Goal: Information Seeking & Learning: Learn about a topic

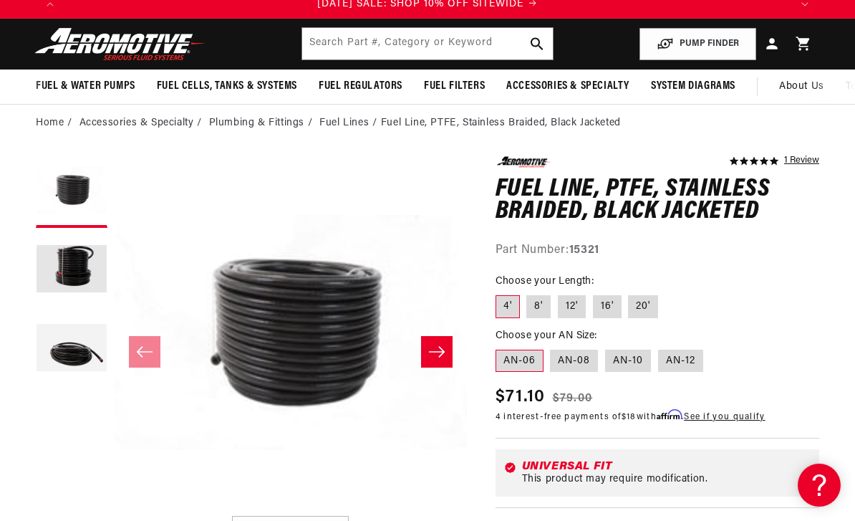
click at [634, 304] on label "20'" at bounding box center [643, 306] width 30 height 23
click at [630, 293] on input "20'" at bounding box center [629, 292] width 1 height 1
radio input "true"
click at [577, 360] on label "AN-08" at bounding box center [574, 361] width 48 height 23
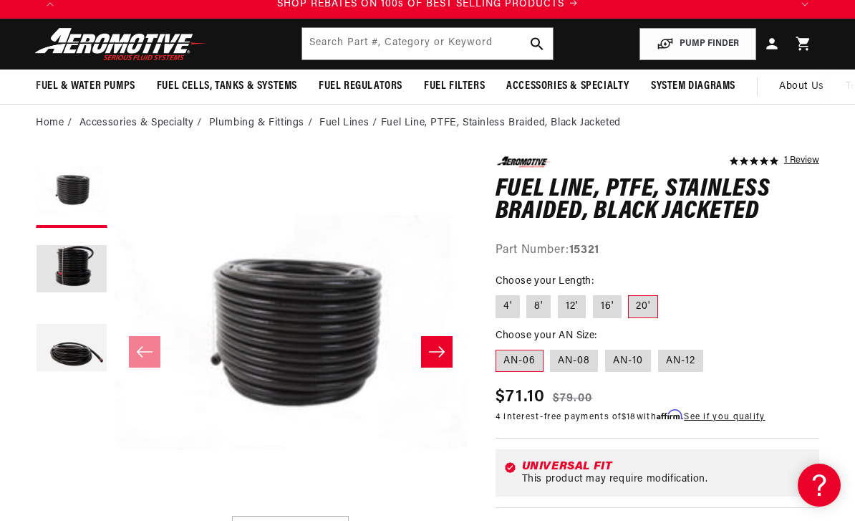
click at [552, 347] on input "AN-08" at bounding box center [551, 347] width 1 height 1
radio input "true"
click at [636, 307] on label "20'" at bounding box center [643, 306] width 30 height 23
click at [630, 293] on input "20'" at bounding box center [629, 292] width 1 height 1
click at [517, 367] on label "AN-06" at bounding box center [520, 361] width 48 height 23
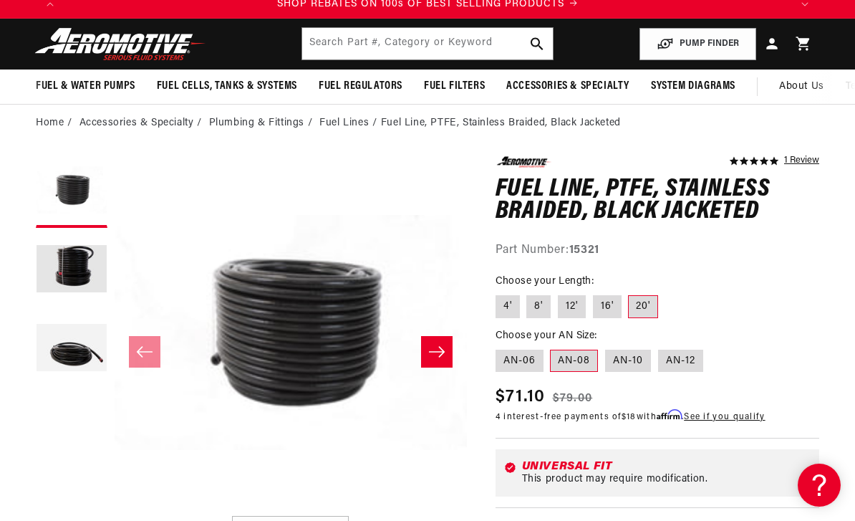
click at [500, 347] on input "AN-06" at bounding box center [499, 347] width 1 height 1
radio input "true"
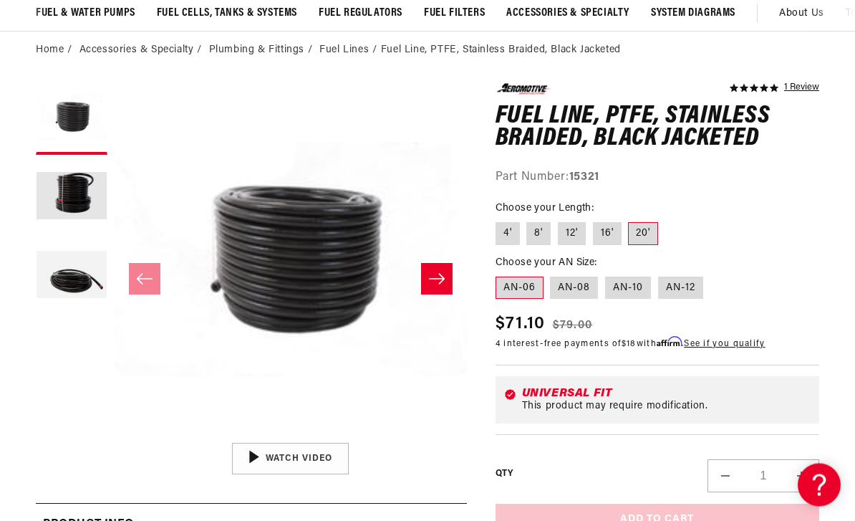
scroll to position [116, 0]
click at [640, 236] on label "20'" at bounding box center [643, 233] width 30 height 23
click at [630, 220] on input "20'" at bounding box center [629, 219] width 1 height 1
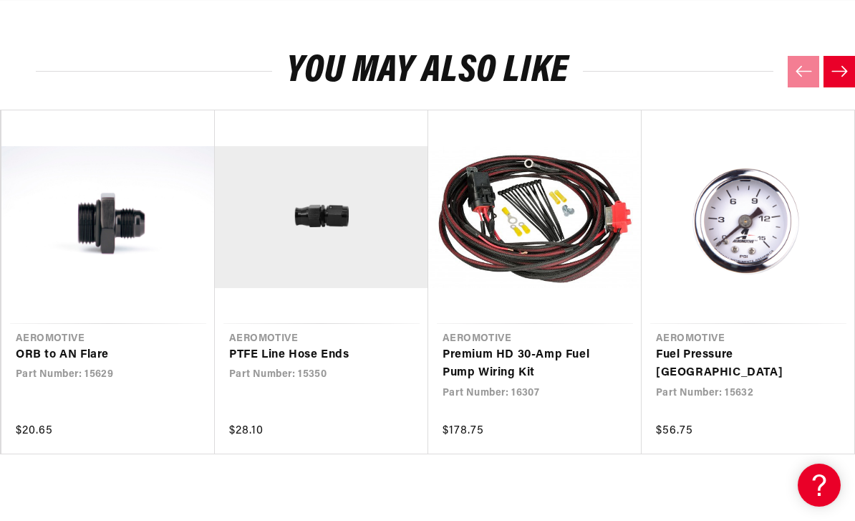
scroll to position [0, 0]
click at [292, 354] on link "PTFE Line Hose Ends" at bounding box center [314, 355] width 171 height 19
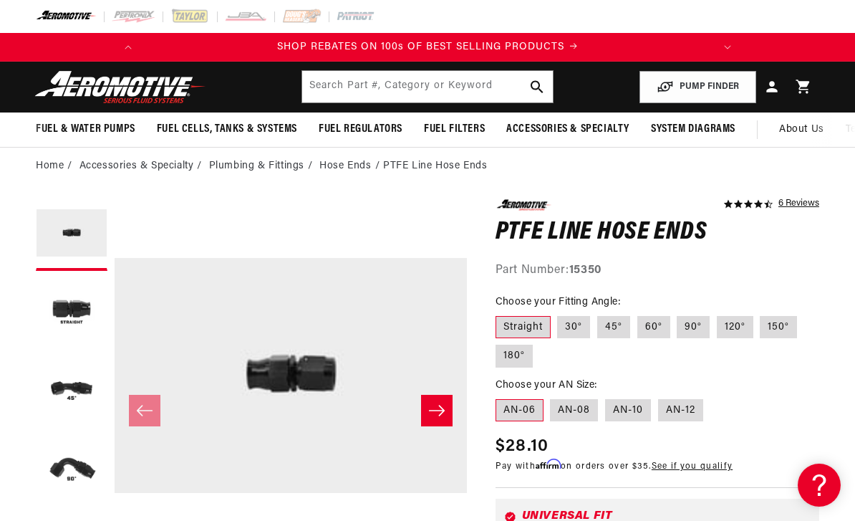
click at [580, 131] on span "Accessories & Specialty" at bounding box center [567, 129] width 123 height 15
click at [575, 132] on span "Accessories & Specialty" at bounding box center [567, 129] width 123 height 15
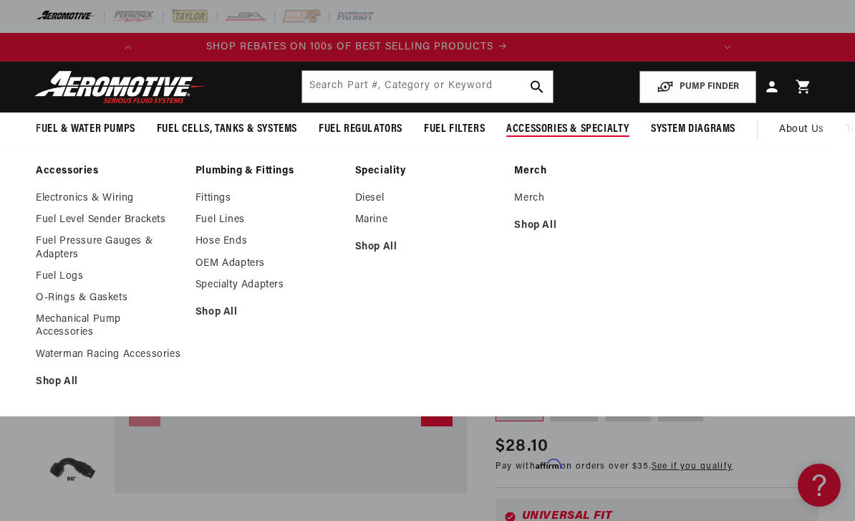
scroll to position [0, 0]
click at [248, 264] on link "OEM Adapters" at bounding box center [268, 263] width 145 height 13
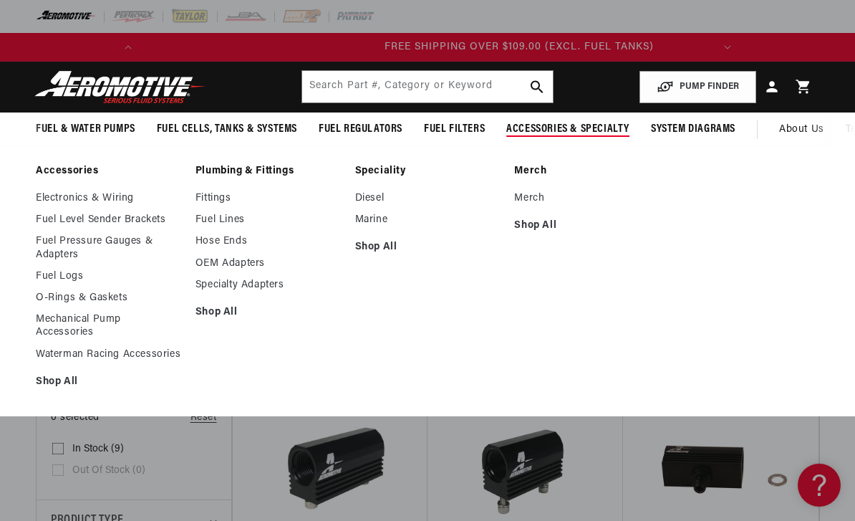
scroll to position [0, 567]
click at [271, 289] on link "Specialty Adapters" at bounding box center [268, 285] width 145 height 13
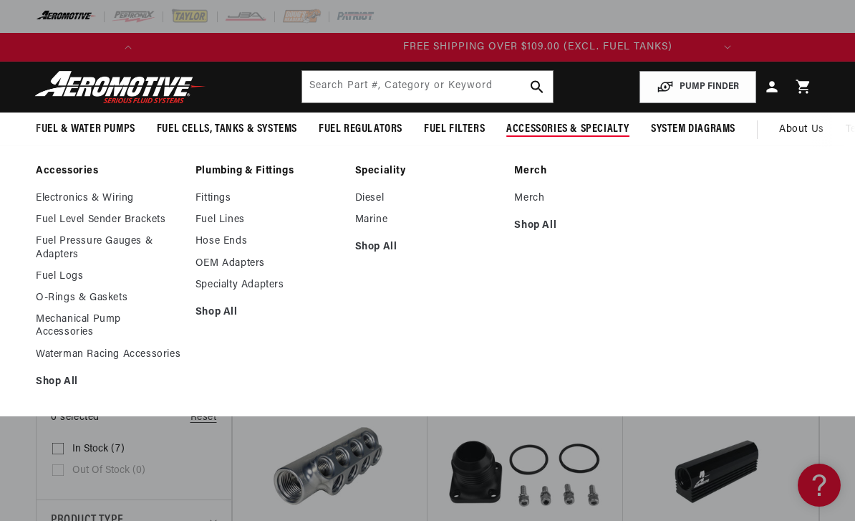
scroll to position [0, 567]
click at [230, 242] on link "Hose Ends" at bounding box center [268, 241] width 145 height 13
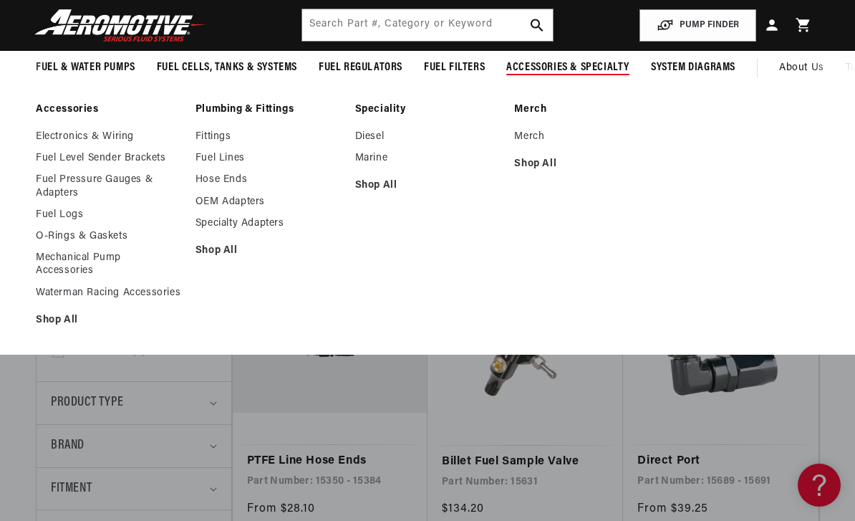
click at [225, 133] on link "Fittings" at bounding box center [268, 136] width 145 height 13
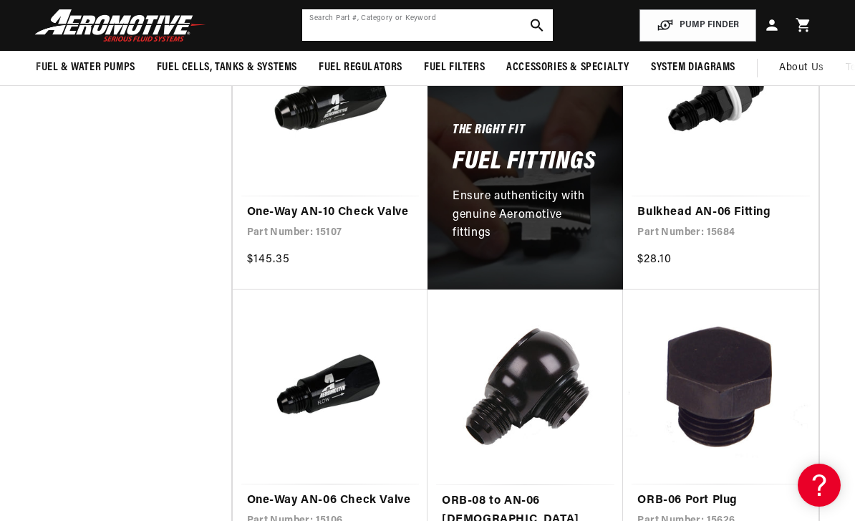
click at [378, 23] on input "text" at bounding box center [427, 25] width 250 height 32
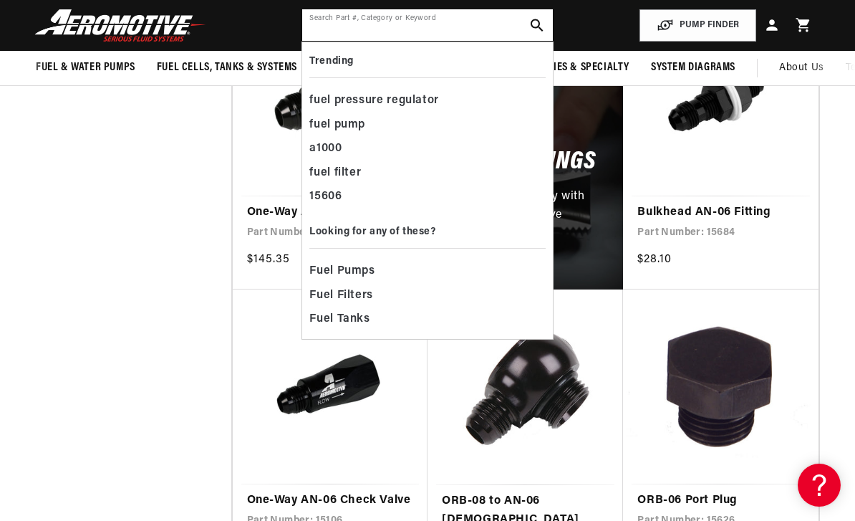
scroll to position [0, 567]
click at [656, 203] on link "Bulkhead AN-06 Fitting" at bounding box center [721, 212] width 166 height 19
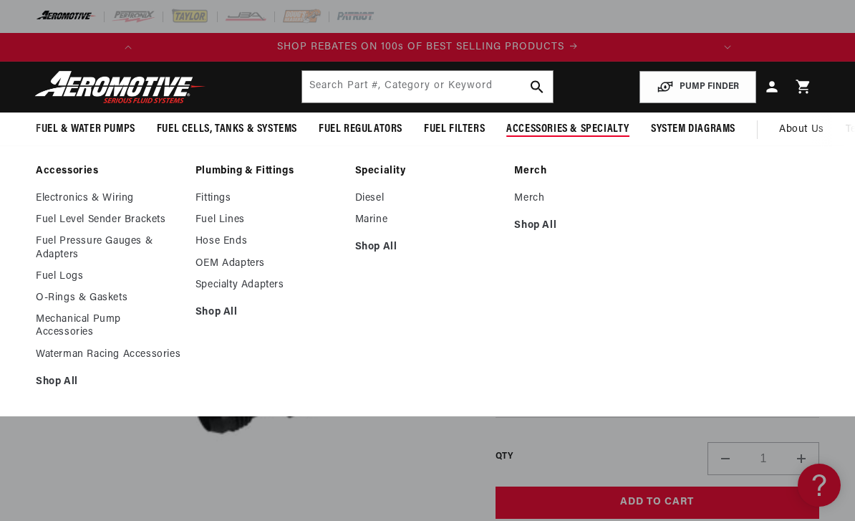
click at [115, 251] on link "Fuel Pressure Gauges & Adapters" at bounding box center [108, 248] width 145 height 26
click at [126, 195] on link "Electronics & Wiring" at bounding box center [108, 198] width 145 height 13
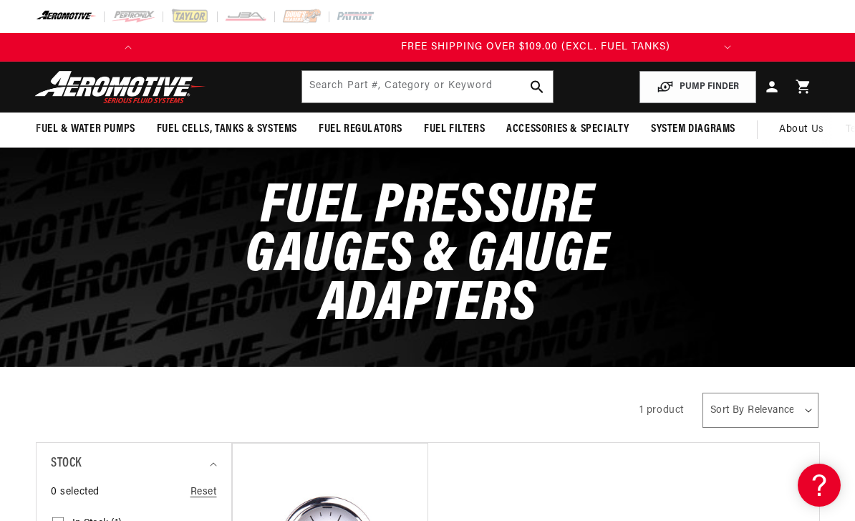
scroll to position [0, 567]
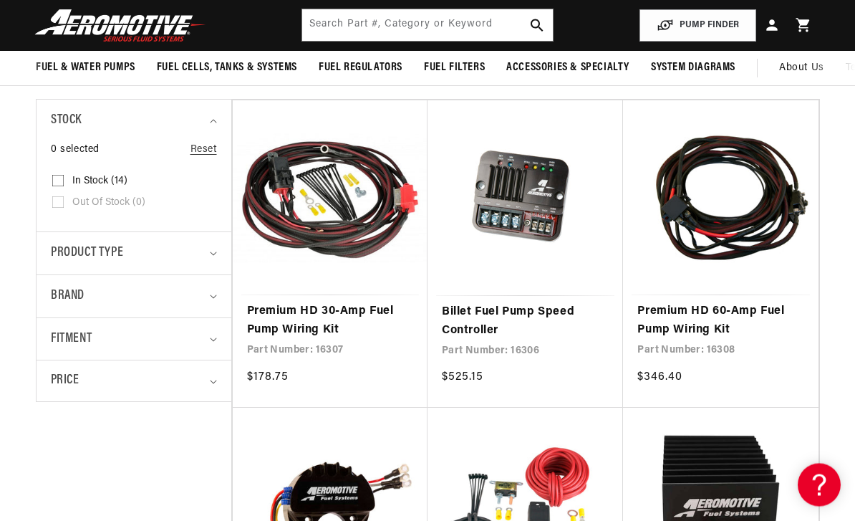
scroll to position [268, 0]
click at [323, 322] on link "Premium HD 30-Amp Fuel Pump Wiring Kit" at bounding box center [330, 320] width 166 height 37
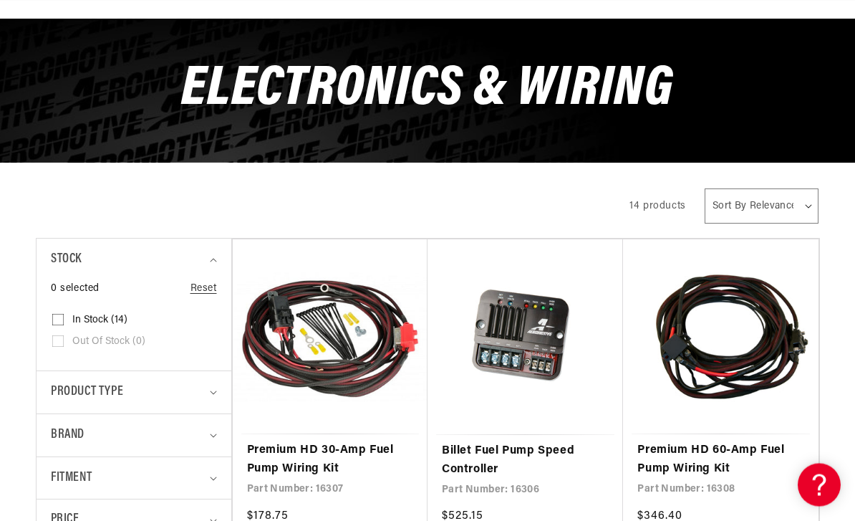
scroll to position [148, 0]
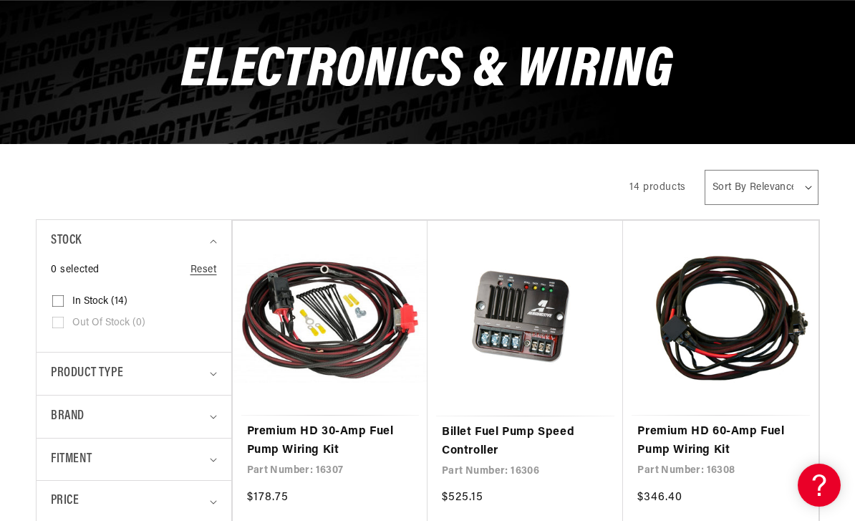
click at [721, 444] on link "Premium HD 60-Amp Fuel Pump Wiring Kit" at bounding box center [721, 441] width 166 height 37
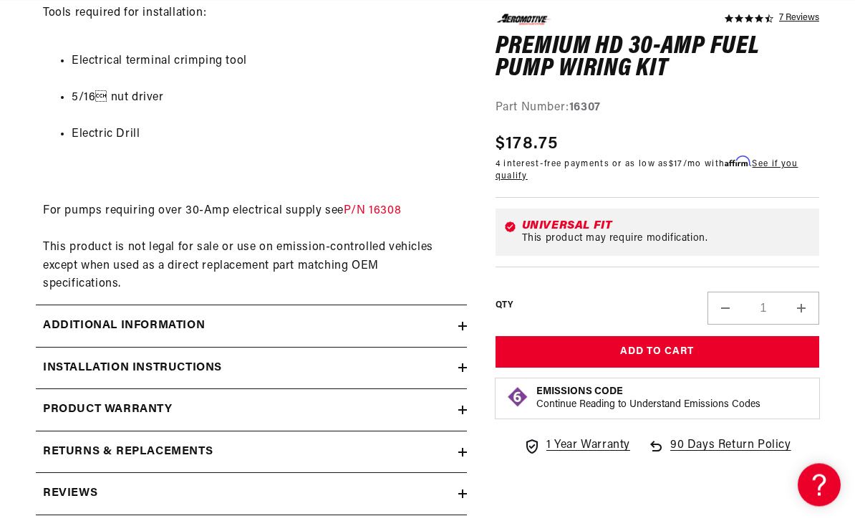
scroll to position [1093, 0]
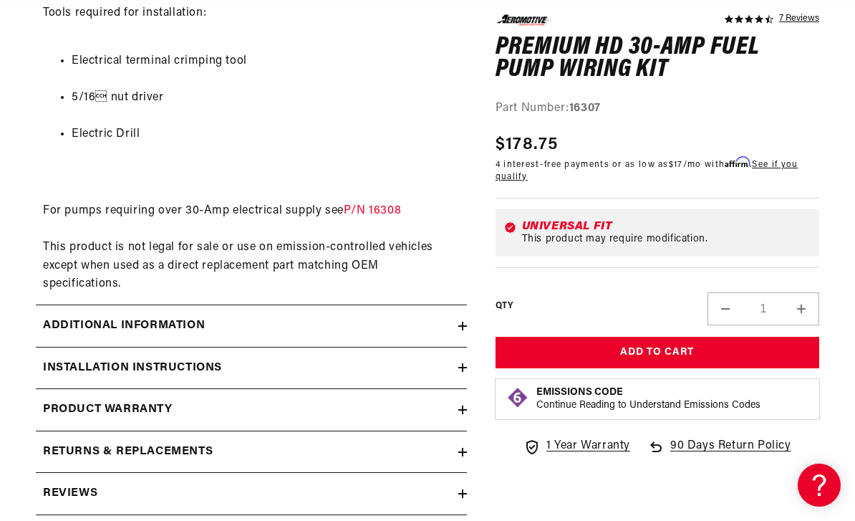
click at [463, 363] on icon at bounding box center [463, 367] width 0 height 9
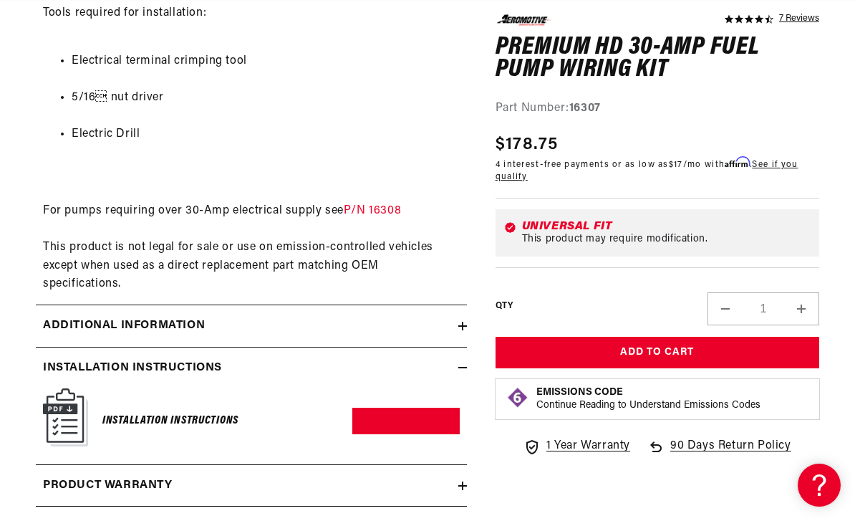
click at [404, 408] on link "Download PDF" at bounding box center [405, 421] width 107 height 27
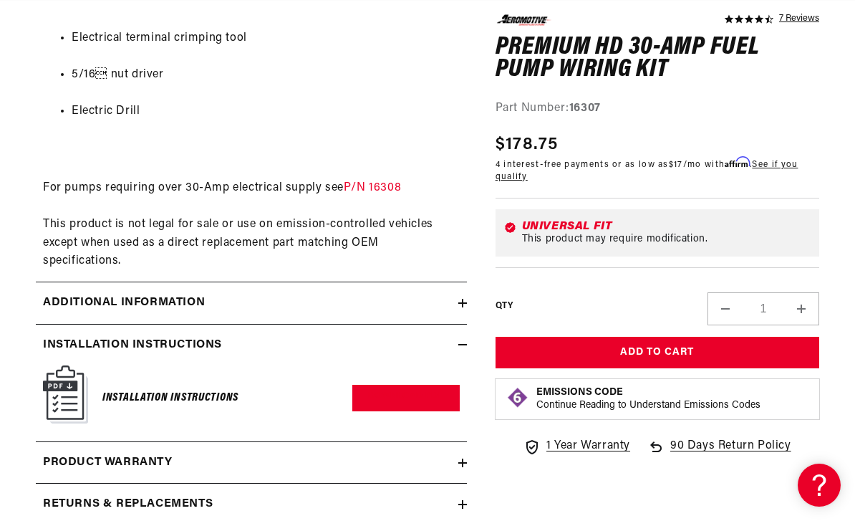
scroll to position [0, 394]
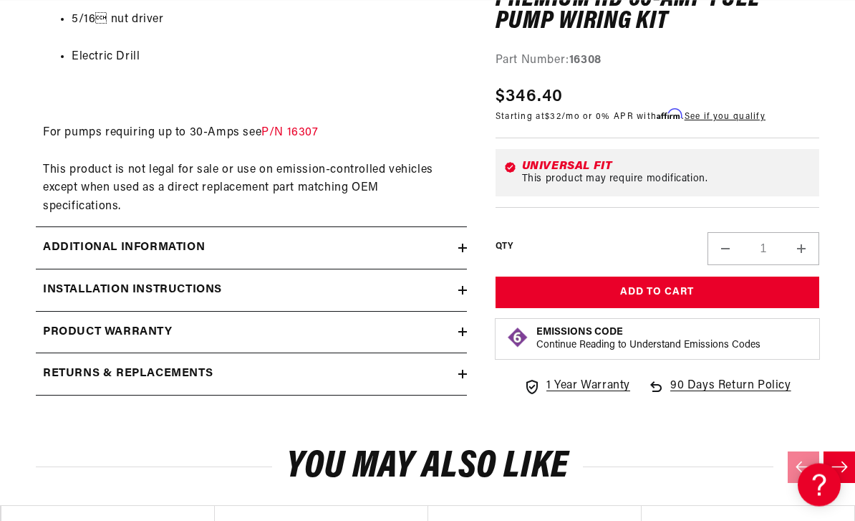
scroll to position [1153, 0]
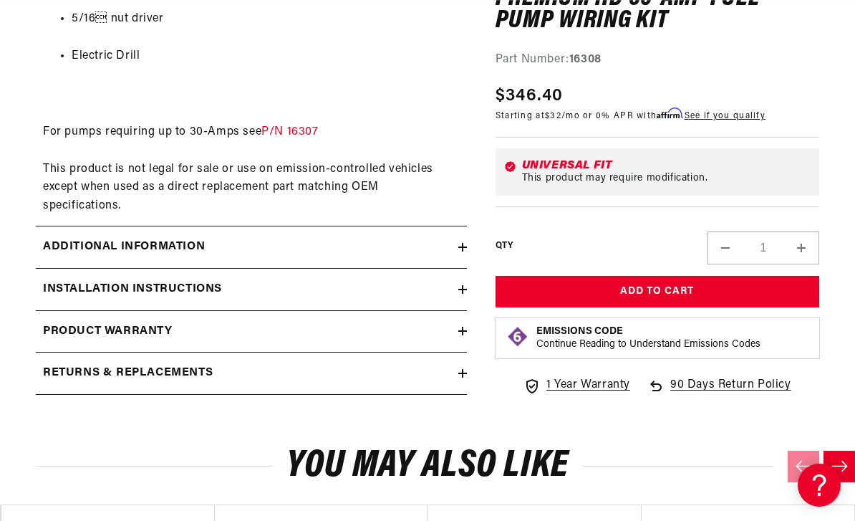
click at [464, 243] on summary "Additional information" at bounding box center [251, 247] width 431 height 42
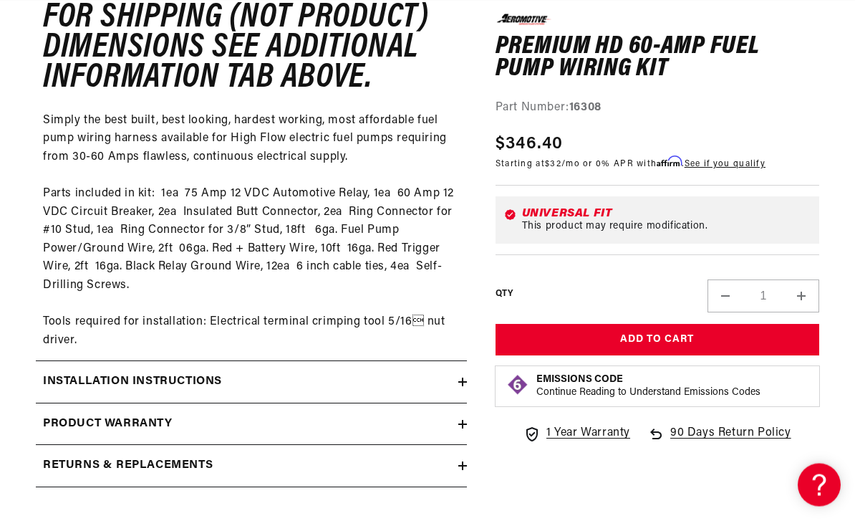
scroll to position [0, 0]
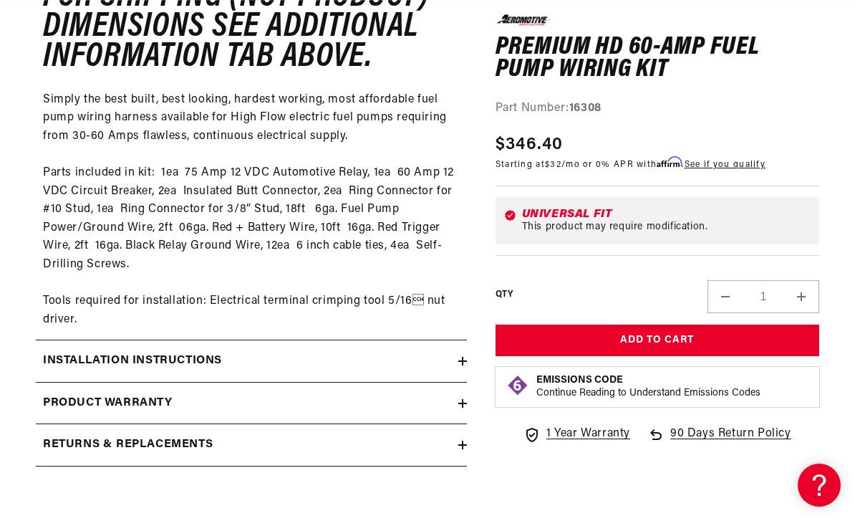
click at [463, 357] on icon at bounding box center [463, 361] width 0 height 9
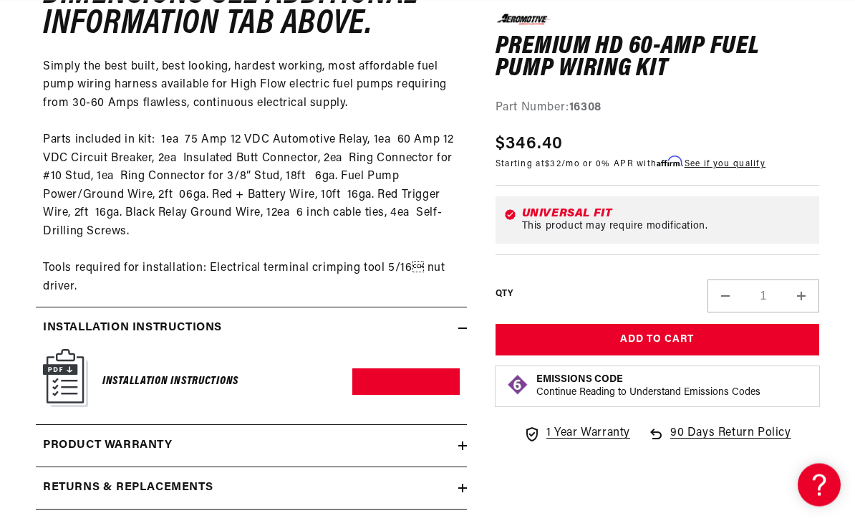
scroll to position [1479, 0]
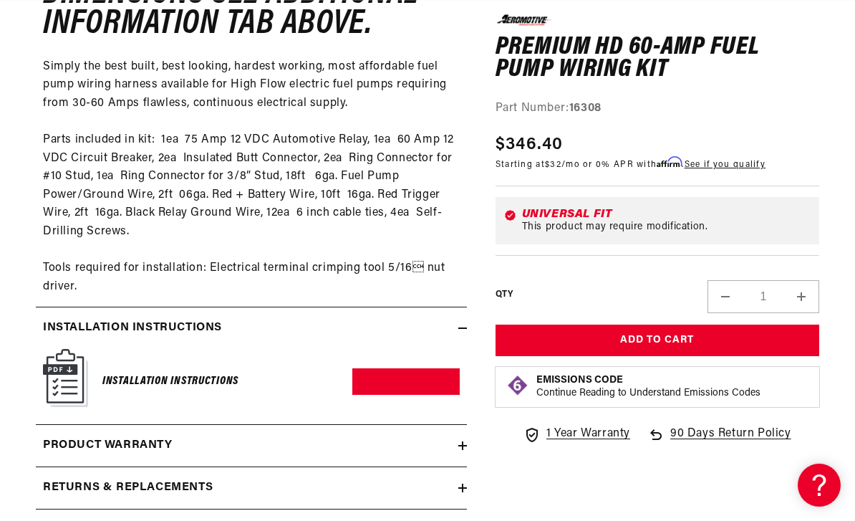
click at [410, 373] on link "Download PDF" at bounding box center [405, 381] width 107 height 27
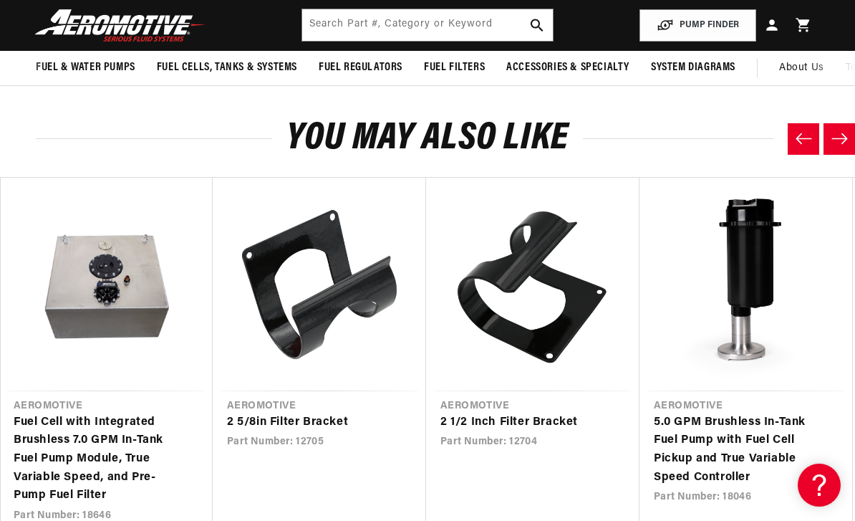
scroll to position [0, 0]
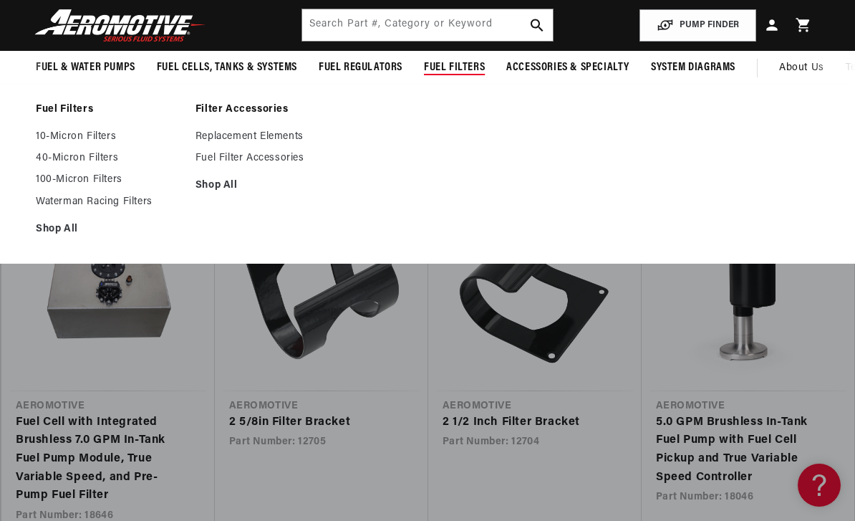
click at [105, 130] on link "10-Micron Filters" at bounding box center [108, 136] width 145 height 13
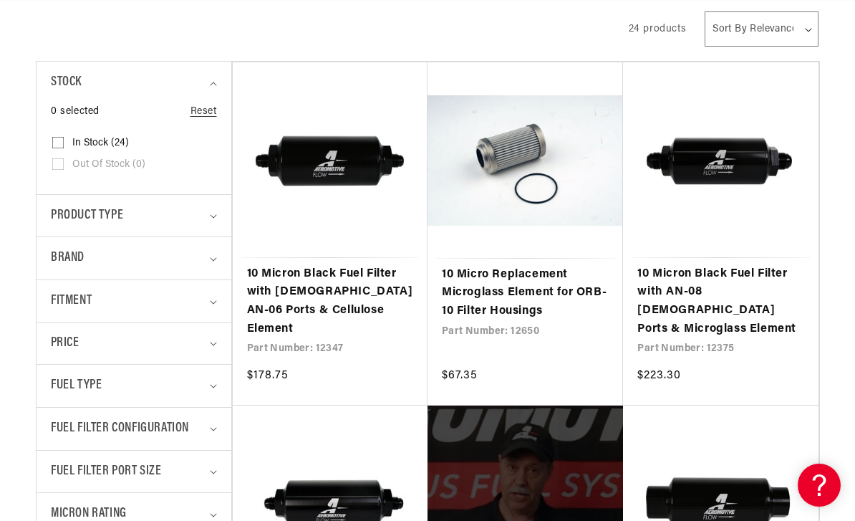
scroll to position [0, 567]
click at [327, 291] on link "10 Micron Black Fuel Filter with [DEMOGRAPHIC_DATA] AN-06 Ports & Cellulose Ele…" at bounding box center [330, 301] width 166 height 73
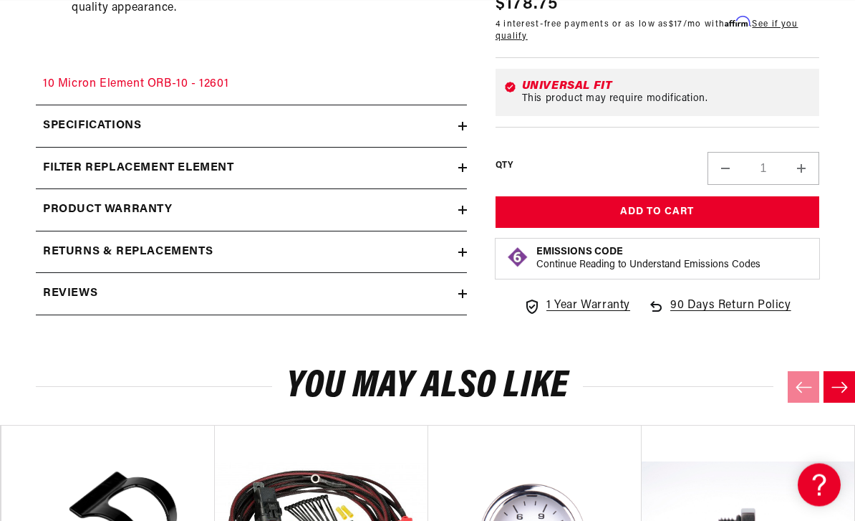
scroll to position [1168, 0]
click at [464, 105] on summary "Specifications" at bounding box center [251, 126] width 431 height 42
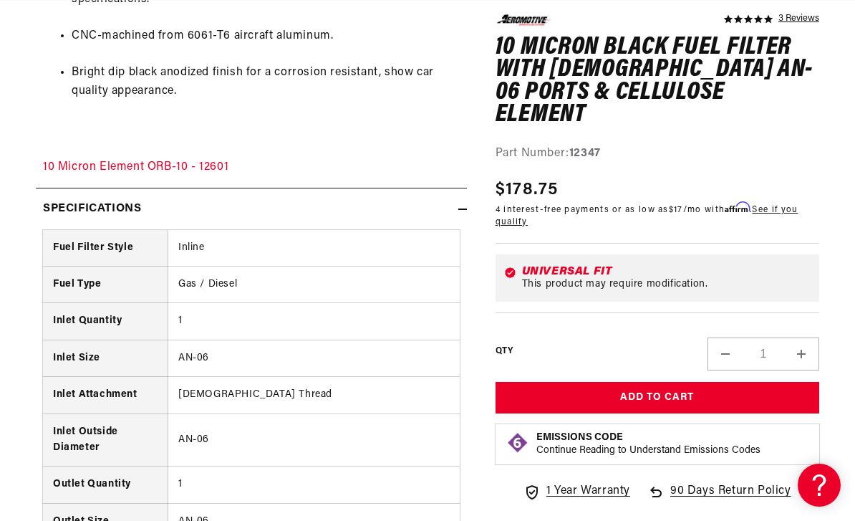
scroll to position [1070, 0]
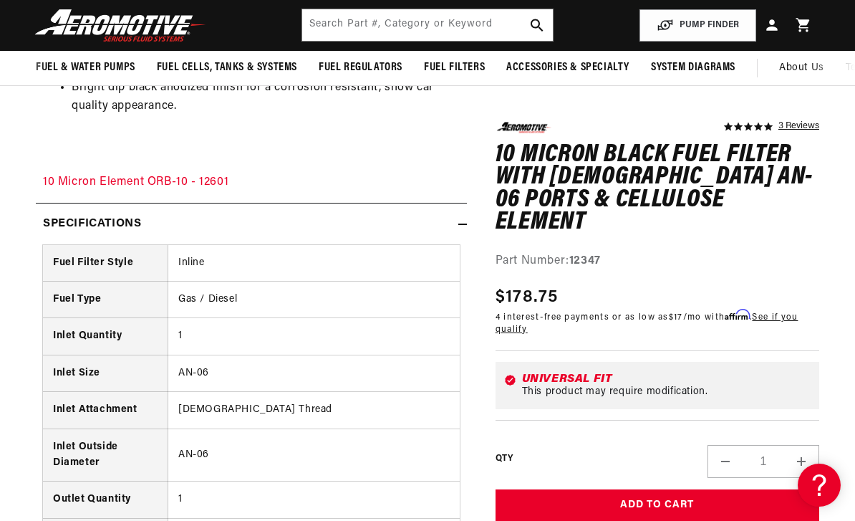
click at [476, 207] on div "5.0 star rating 3 Reviews 10 Micron Black Fuel Filter with Male AN-06 Ports & C…" at bounding box center [643, 432] width 352 height 2606
click at [466, 205] on summary "Specifications" at bounding box center [251, 224] width 431 height 42
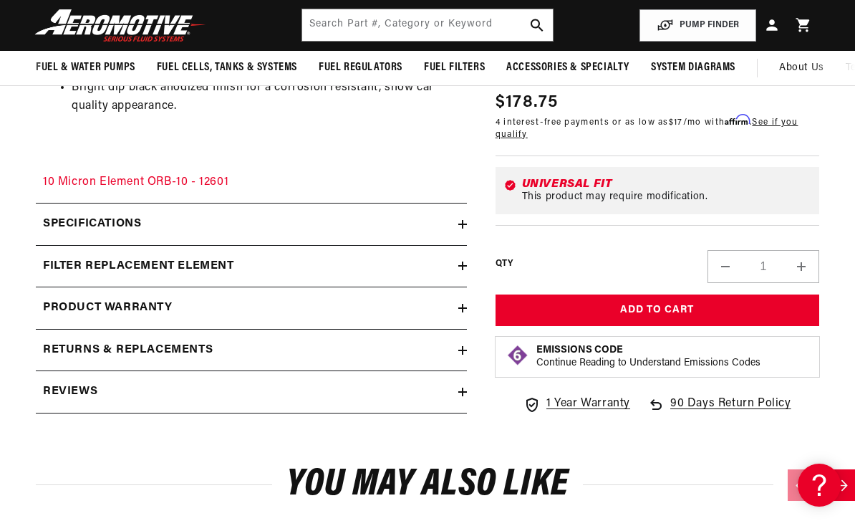
click at [466, 304] on icon at bounding box center [462, 308] width 9 height 9
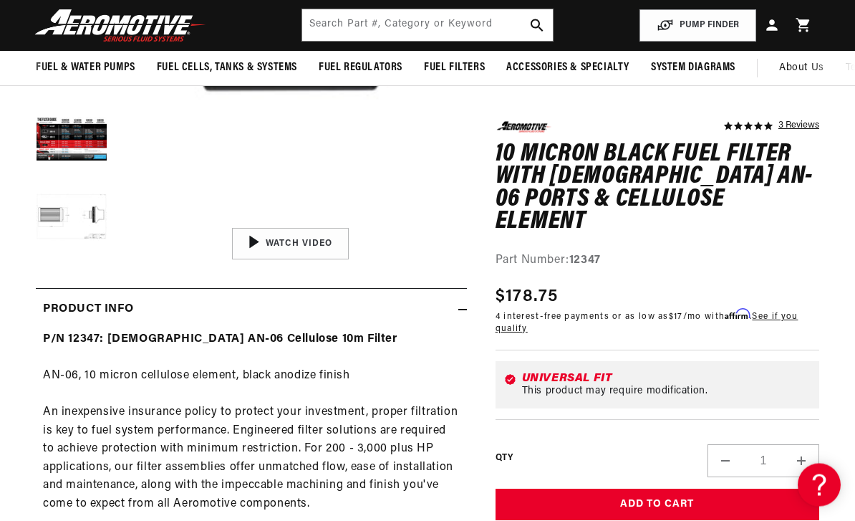
scroll to position [327, 0]
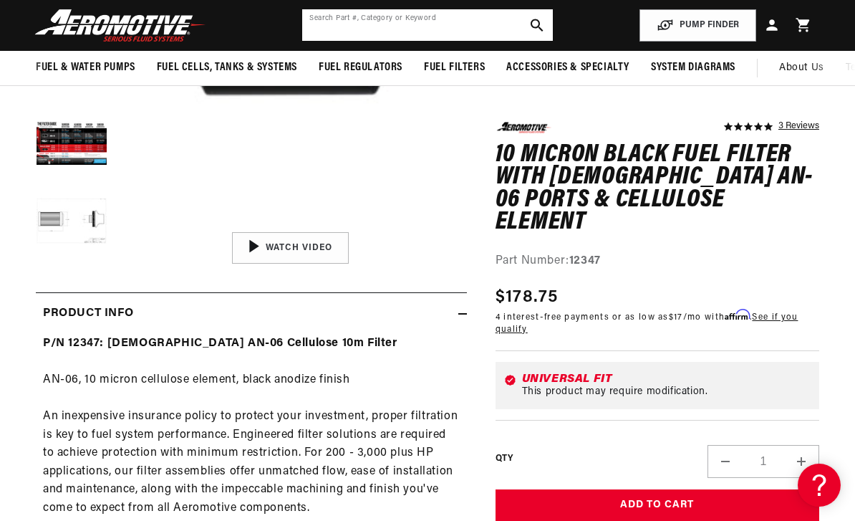
click at [410, 38] on input "text" at bounding box center [427, 25] width 250 height 32
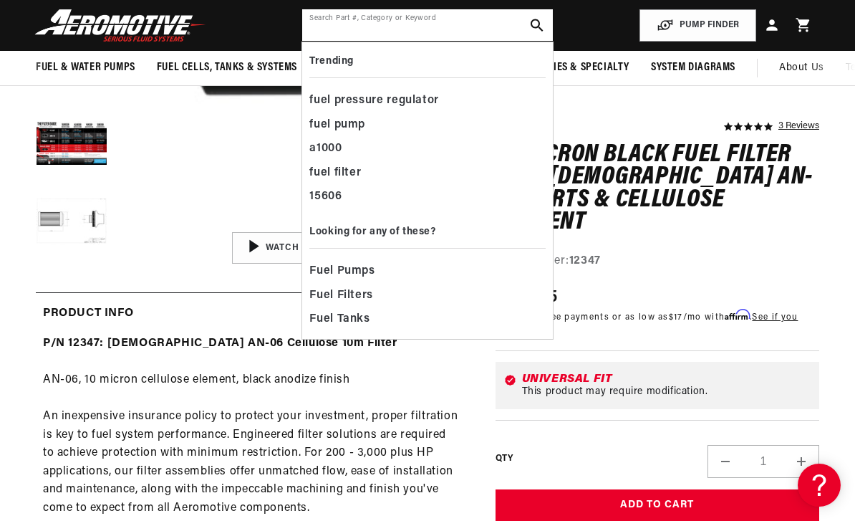
scroll to position [0, 0]
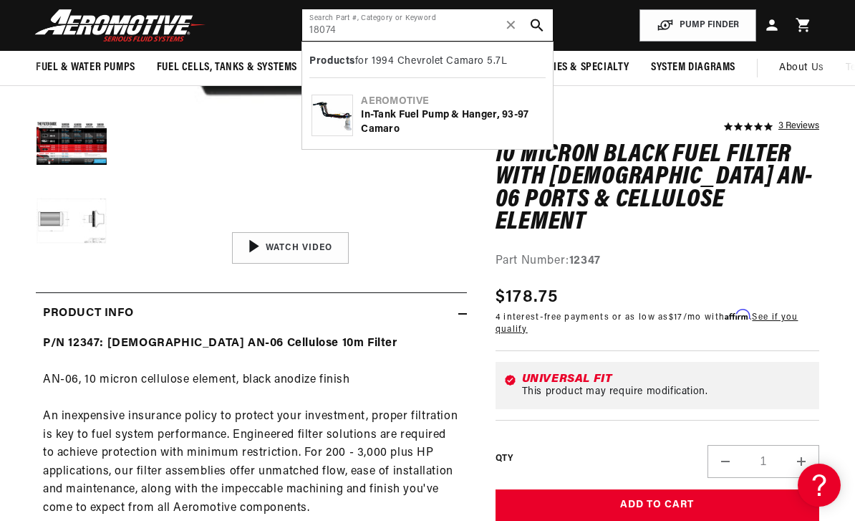
type input "18074"
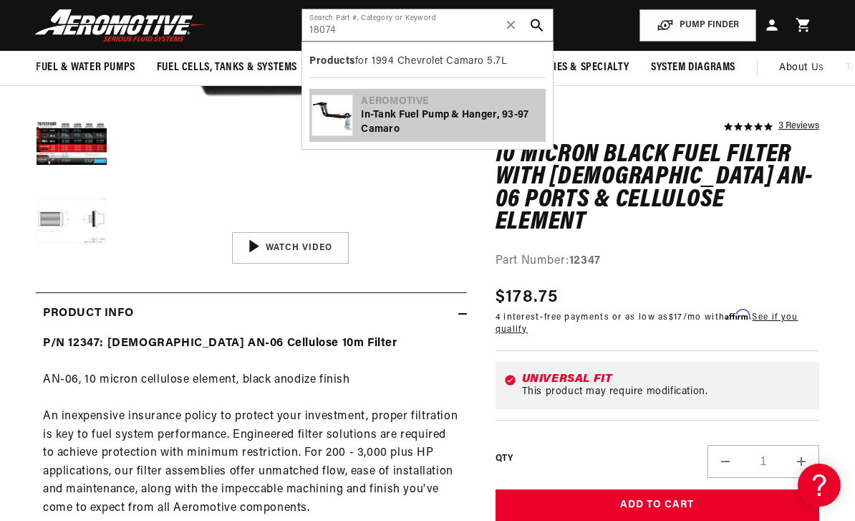
click at [440, 112] on div "In-Tank Fuel Pump & Hanger, 93-97 Camaro" at bounding box center [452, 122] width 182 height 28
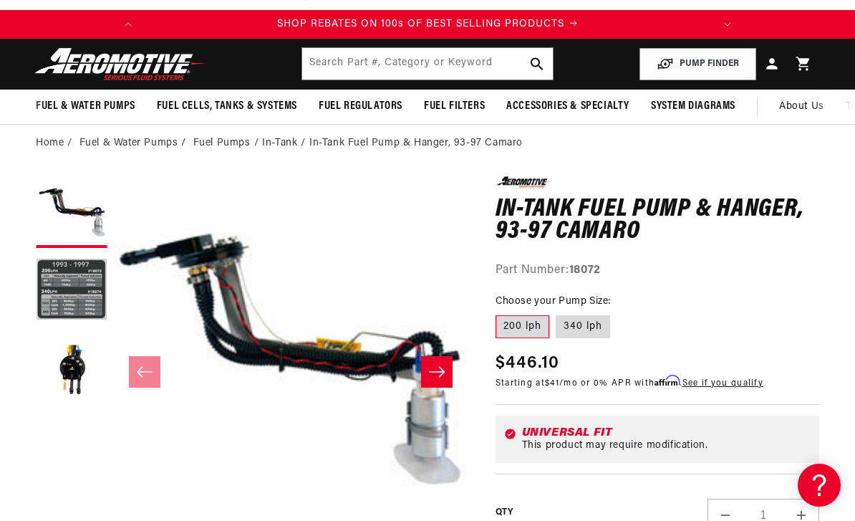
click at [590, 332] on label "340 lph" at bounding box center [583, 326] width 54 height 23
click at [557, 313] on input "340 lph" at bounding box center [557, 312] width 1 height 1
radio input "true"
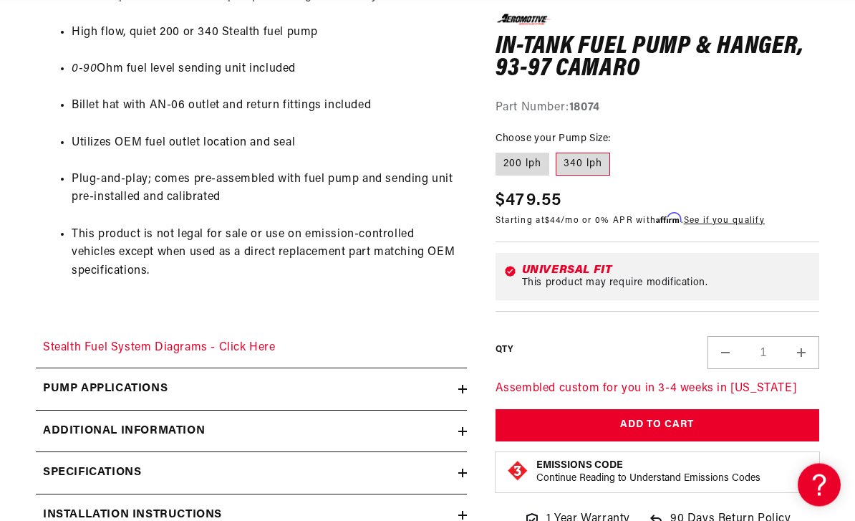
scroll to position [850, 0]
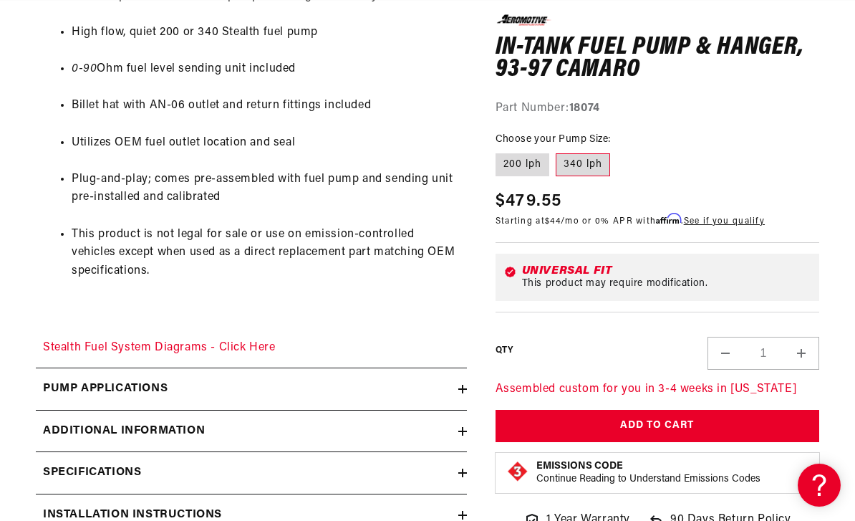
click at [233, 343] on link "Stealth Fuel System Diagrams - Click Here" at bounding box center [159, 347] width 233 height 11
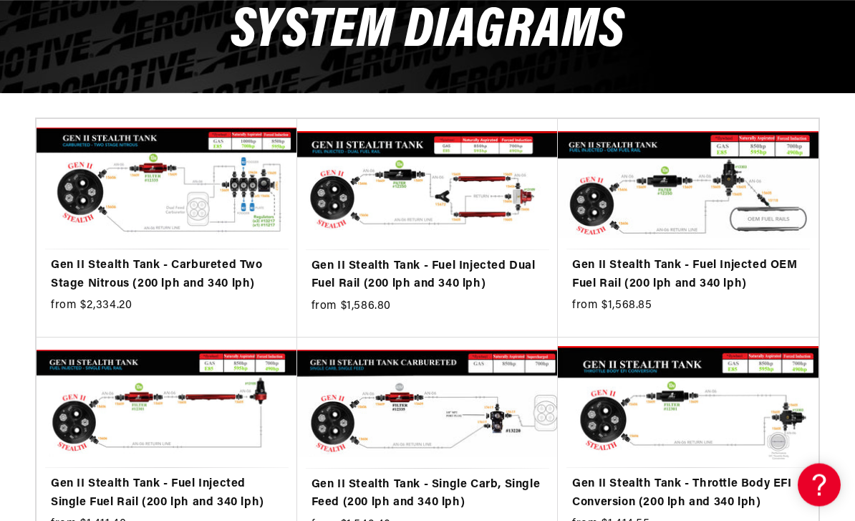
scroll to position [224, 0]
click at [708, 282] on link "Gen II Stealth Tank - Fuel Injected OEM Fuel Rail (200 lph and 340 lph)" at bounding box center [688, 274] width 232 height 37
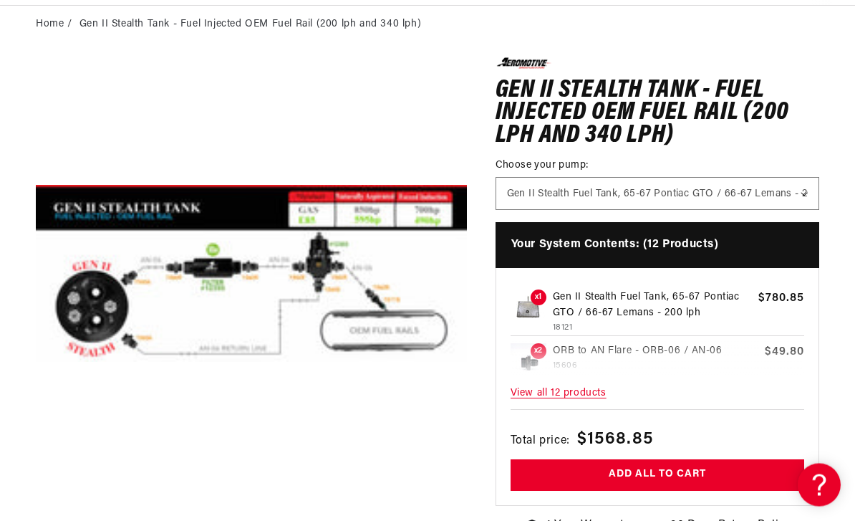
scroll to position [143, 0]
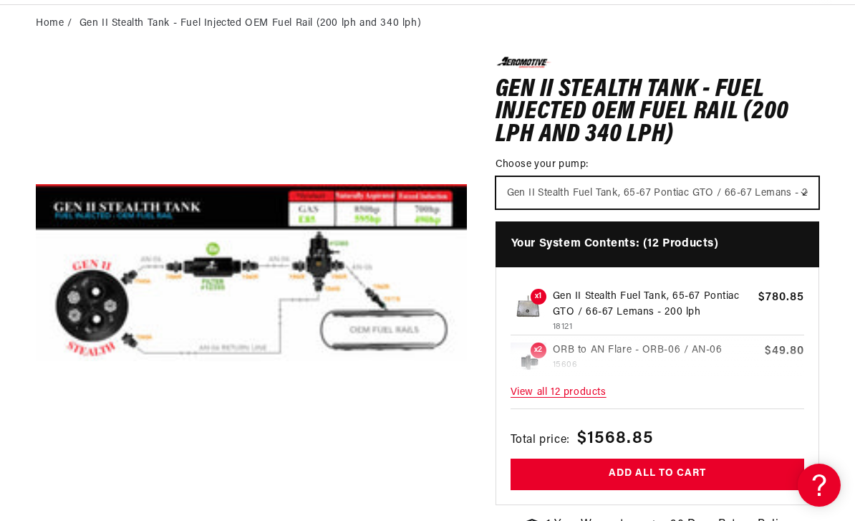
click at [810, 197] on select "Gen II Stealth Fuel Tank, 65-67 Pontiac GTO / 66-67 Lemans - 200 lph Gen II Ste…" at bounding box center [657, 193] width 322 height 32
select select "/products/gen-ii-stealth-fuel-tank-93-97-camaro"
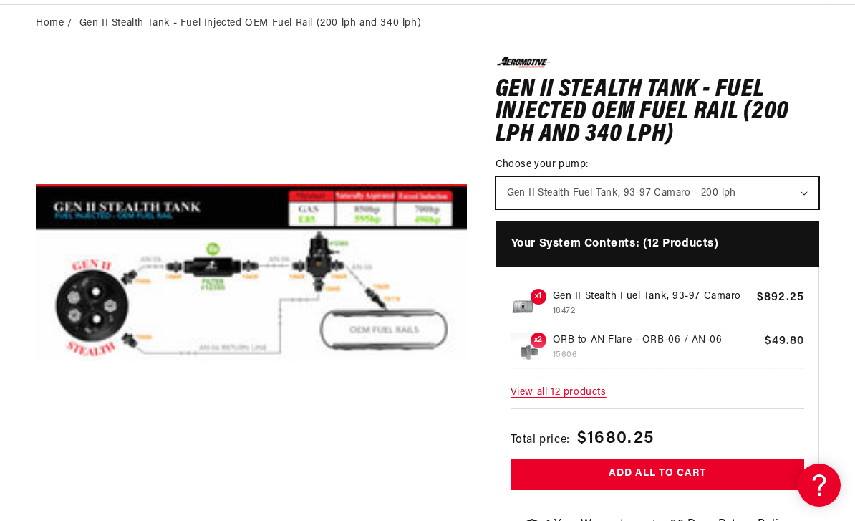
scroll to position [0, 0]
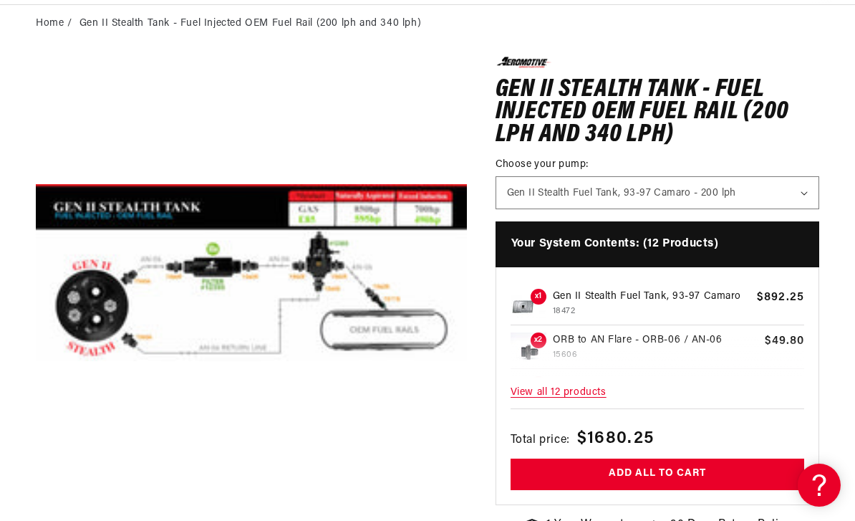
click at [575, 397] on span "View all 12 products" at bounding box center [658, 393] width 294 height 31
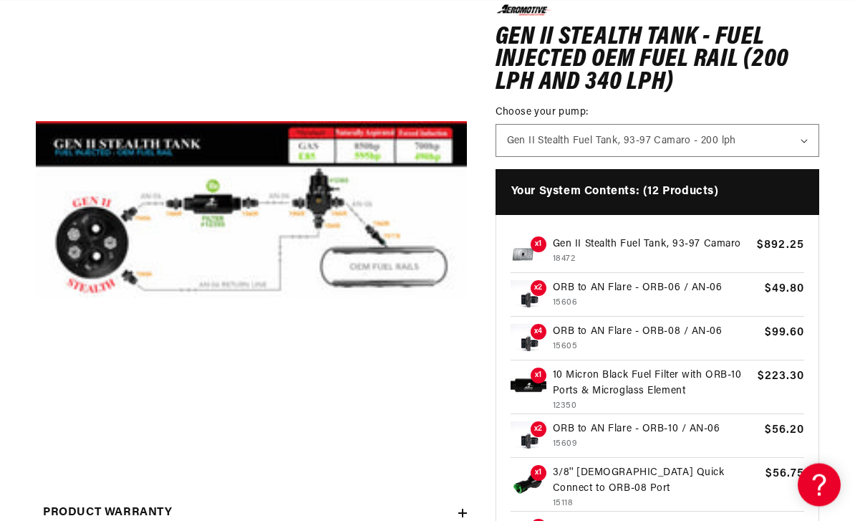
scroll to position [206, 0]
click at [627, 385] on p "10 Micron Black Fuel Filter with ORB-10 Ports & Microglass Element" at bounding box center [652, 384] width 198 height 32
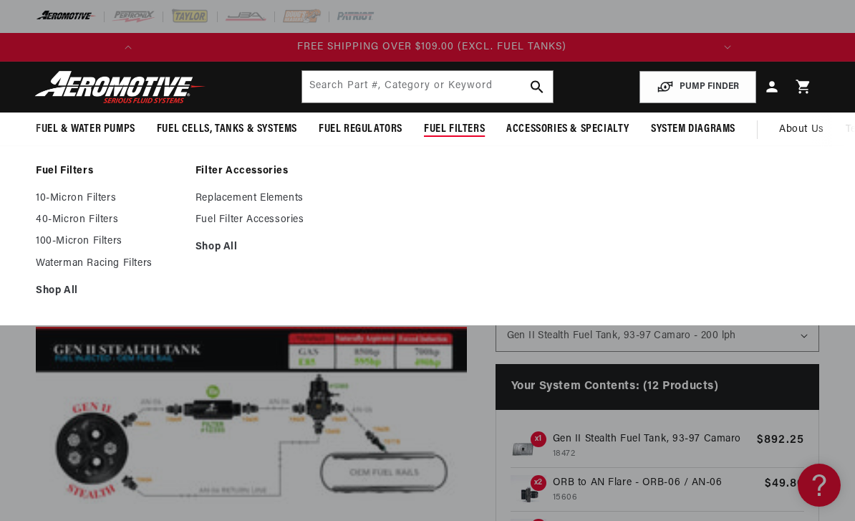
scroll to position [0, 455]
click at [285, 226] on link "Fuel Filter Accessories" at bounding box center [268, 219] width 145 height 13
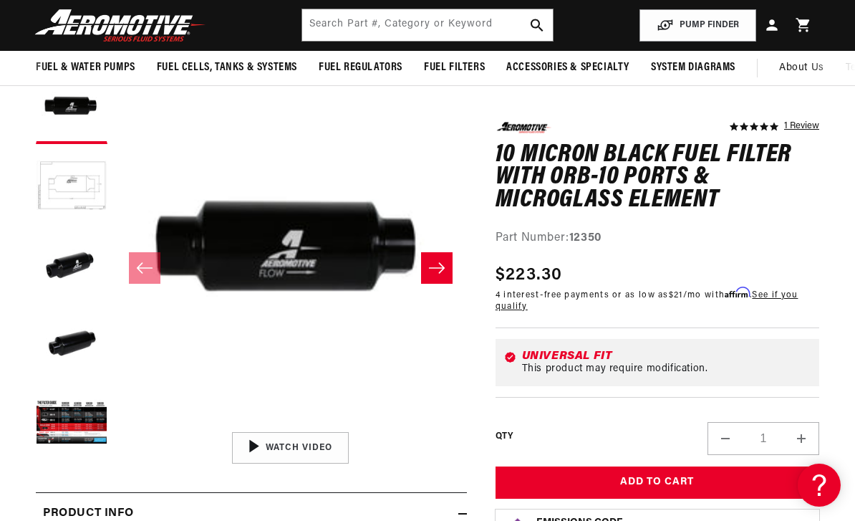
scroll to position [95, 0]
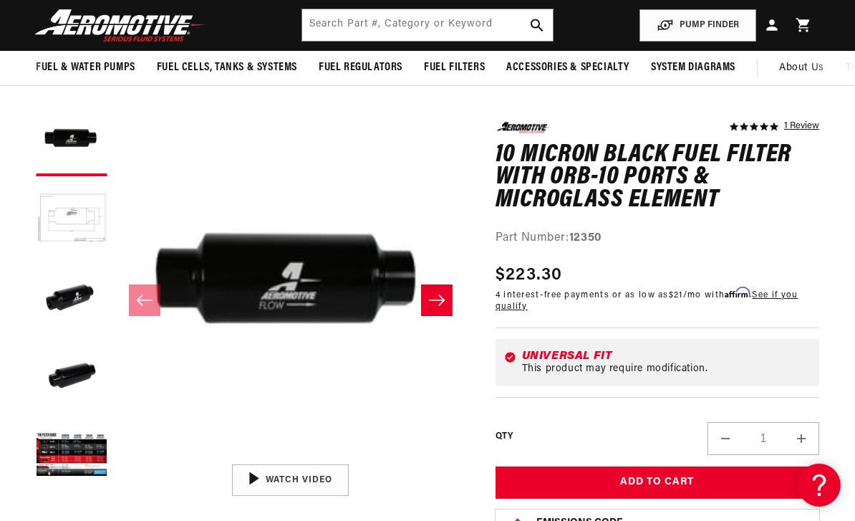
click at [438, 295] on icon "Slide right" at bounding box center [436, 300] width 17 height 14
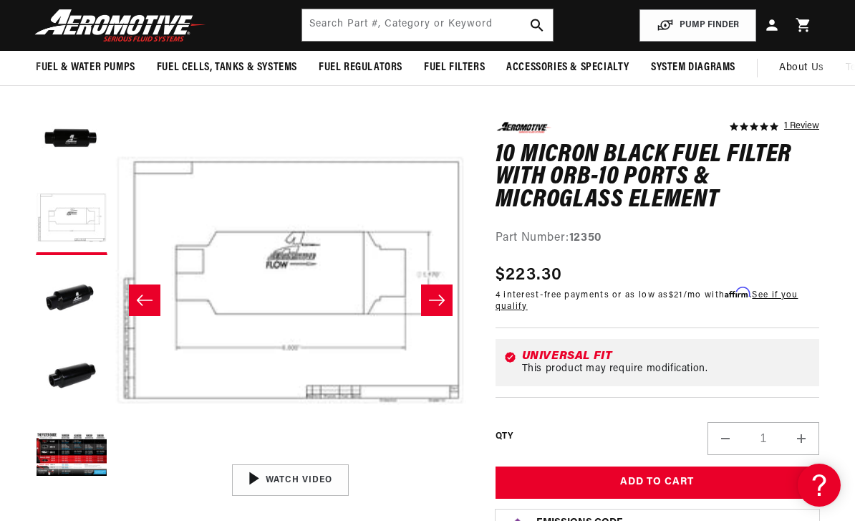
scroll to position [0, 0]
click at [439, 296] on icon "Slide right" at bounding box center [436, 300] width 17 height 14
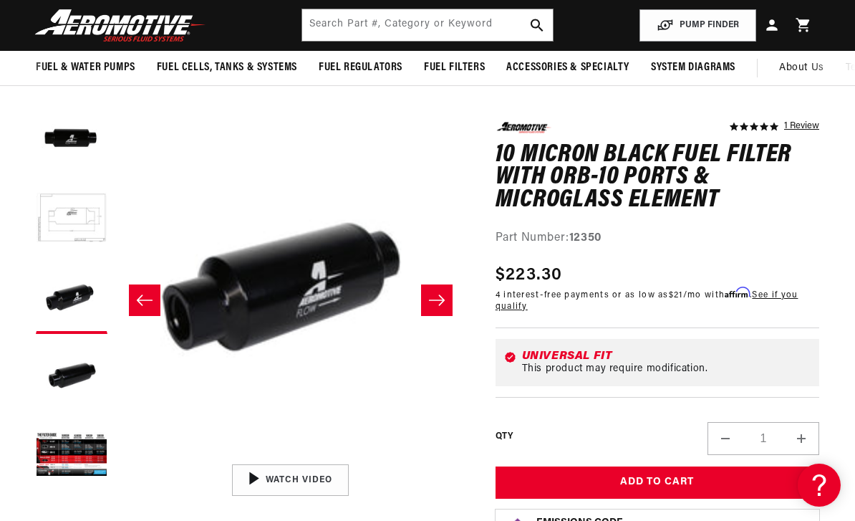
click at [438, 292] on button "Slide right" at bounding box center [437, 300] width 32 height 32
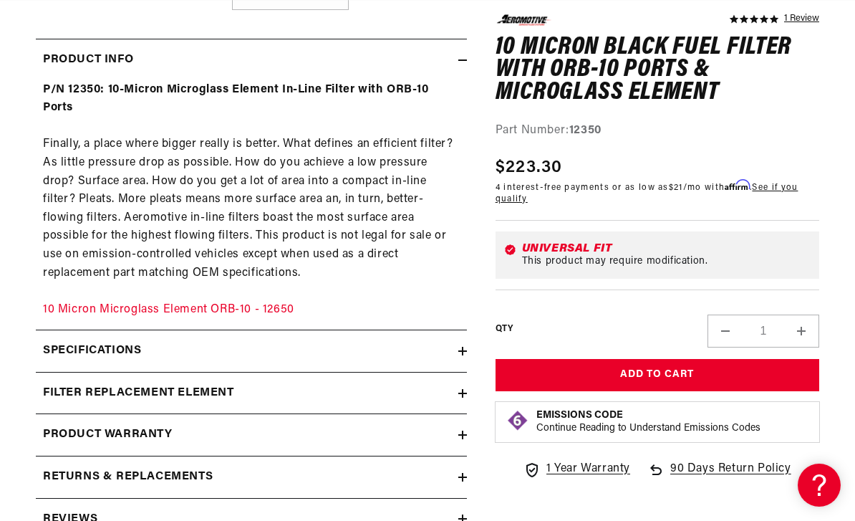
click at [465, 340] on summary "Specifications" at bounding box center [251, 351] width 431 height 42
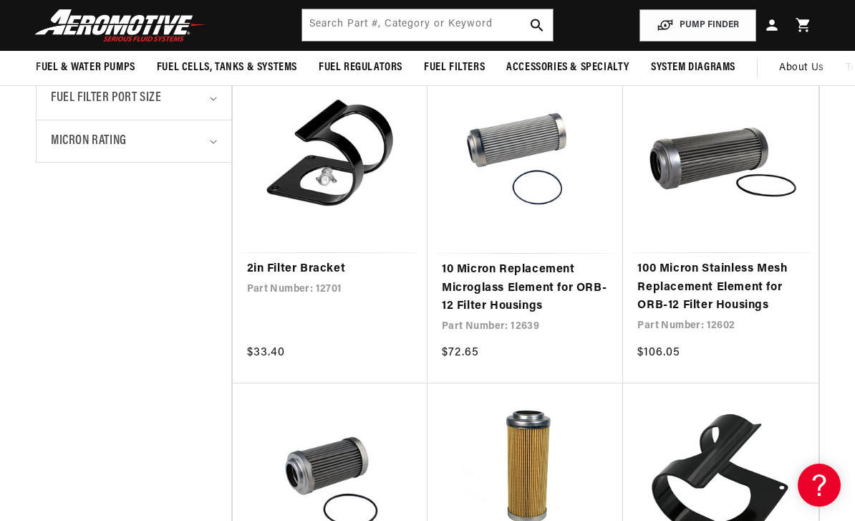
scroll to position [653, 0]
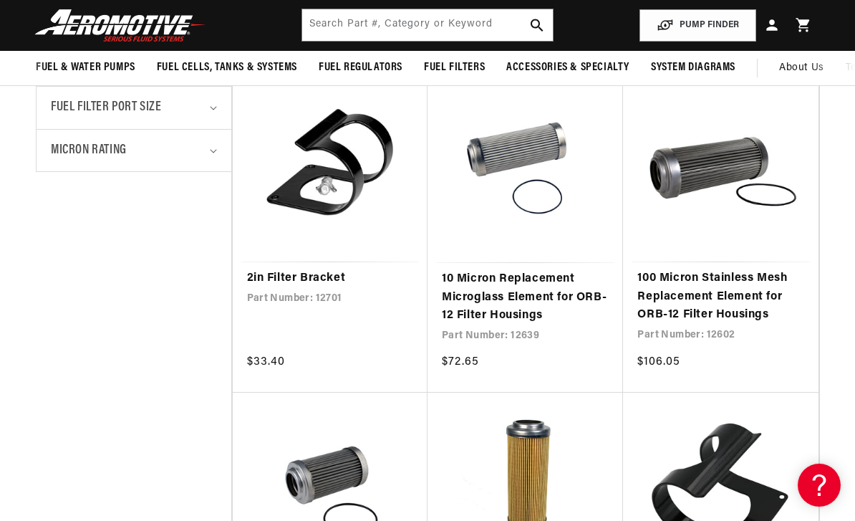
click at [302, 283] on link "2in Filter Bracket" at bounding box center [330, 278] width 166 height 19
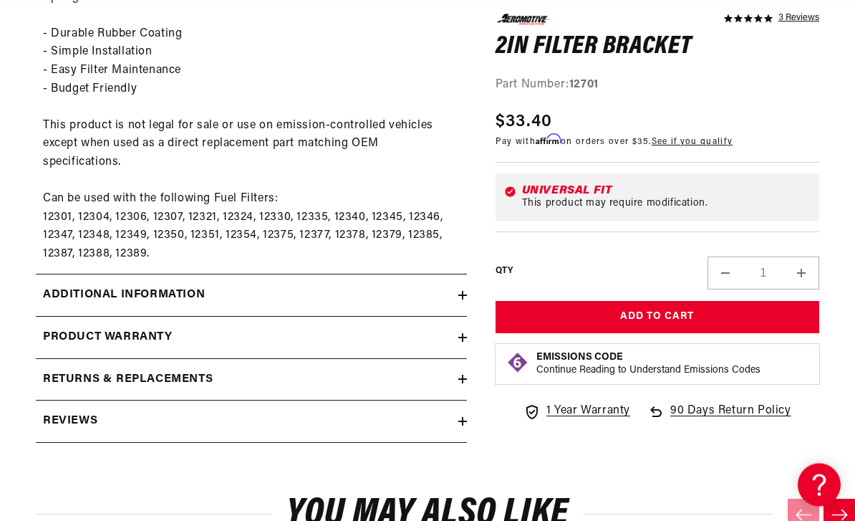
scroll to position [676, 0]
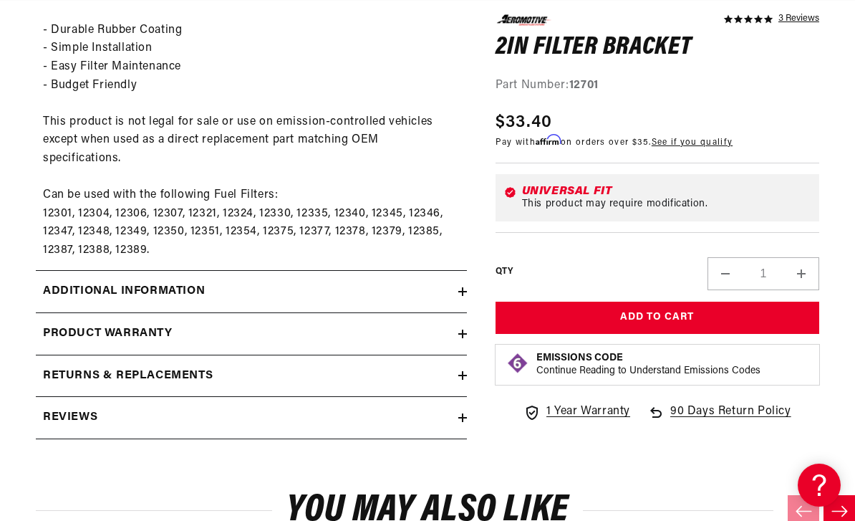
click at [465, 287] on icon at bounding box center [462, 291] width 9 height 9
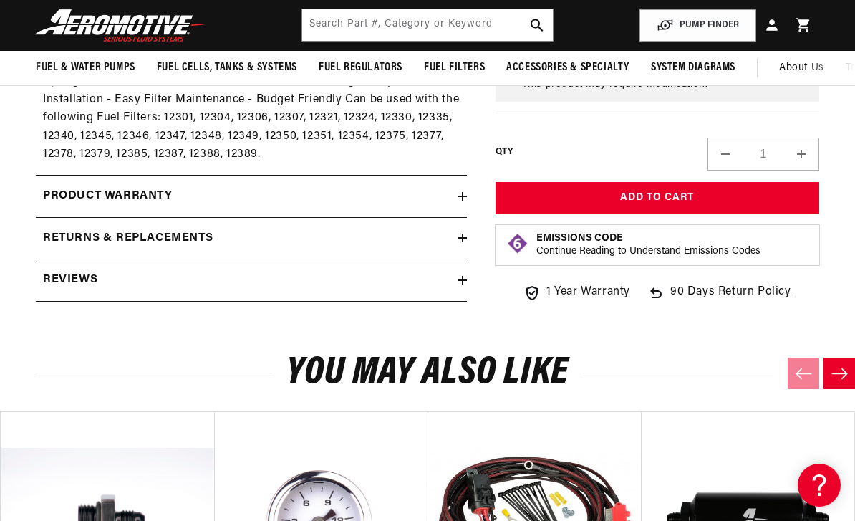
scroll to position [0, 0]
click at [466, 276] on icon at bounding box center [462, 280] width 9 height 9
